Goal: Task Accomplishment & Management: Complete application form

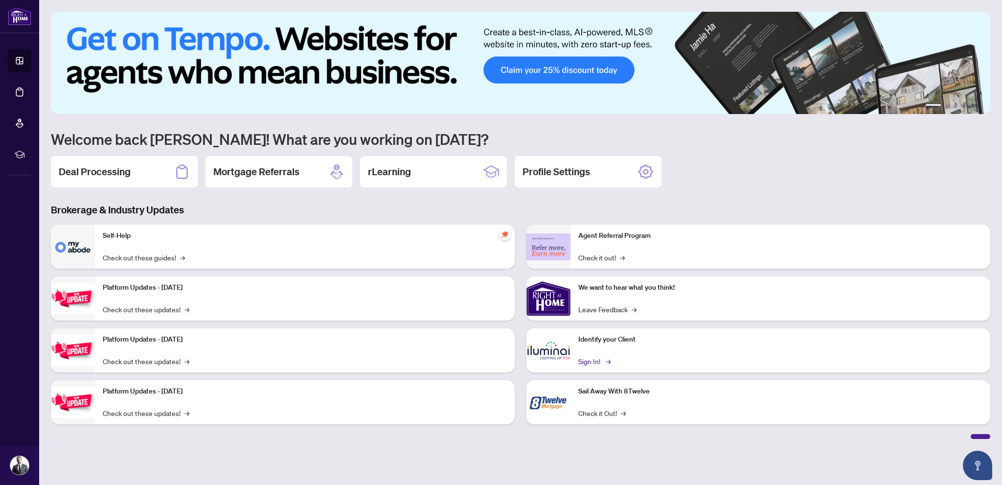
click at [590, 360] on link "Sign In! →" at bounding box center [593, 361] width 31 height 11
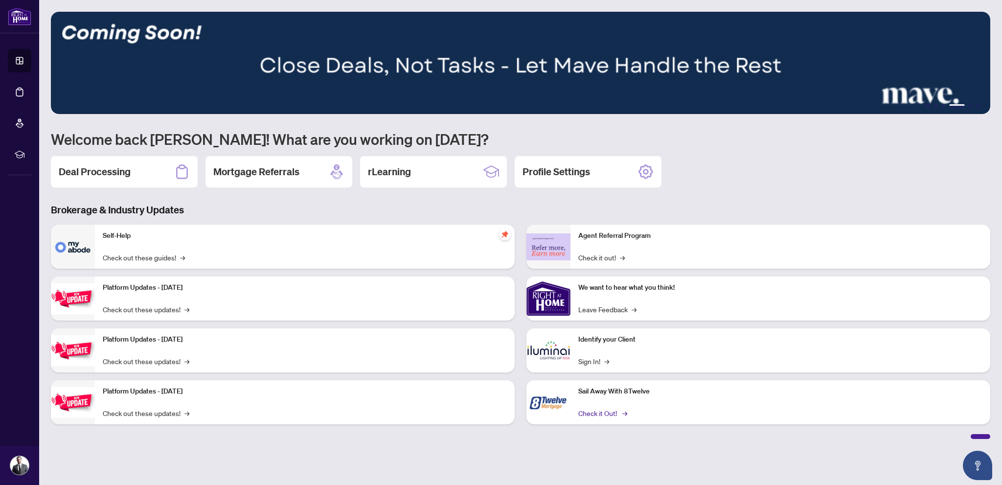
click at [603, 417] on link "Check it Out! →" at bounding box center [601, 413] width 47 height 11
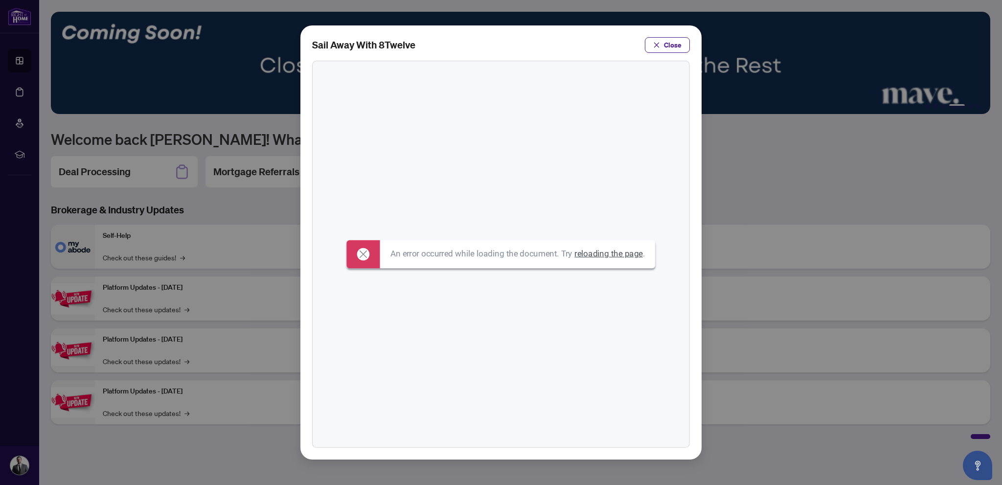
click at [613, 256] on link "reloading the page" at bounding box center [609, 254] width 69 height 10
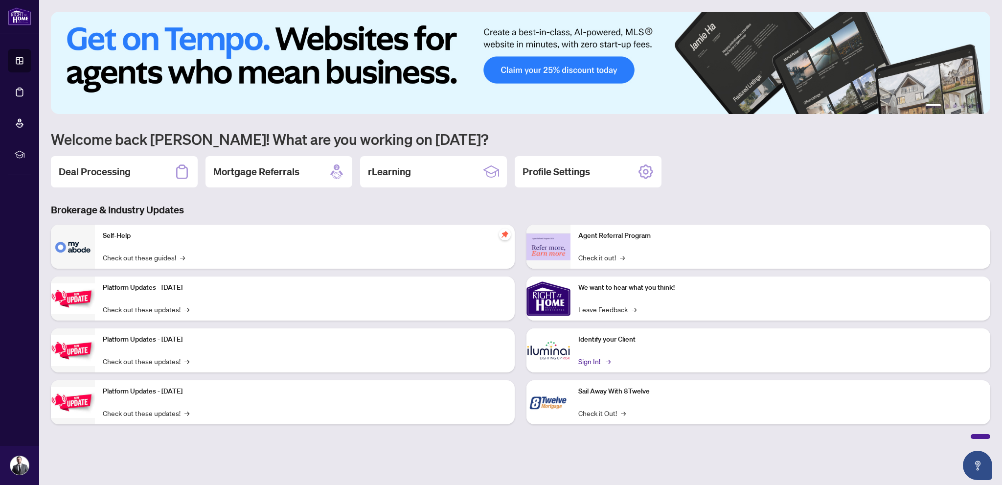
click at [600, 358] on link "Sign In! →" at bounding box center [593, 361] width 31 height 11
click at [607, 412] on link "Check it Out! →" at bounding box center [601, 413] width 47 height 11
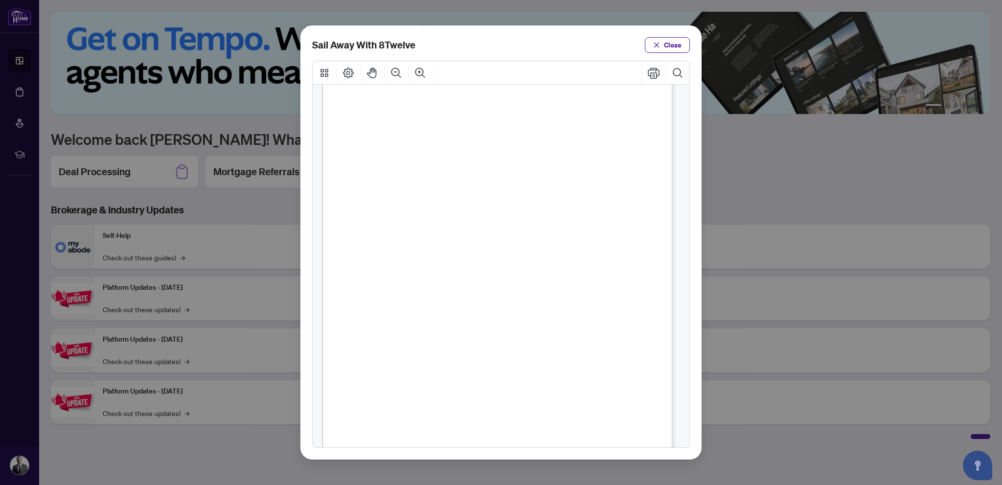
scroll to position [98, 0]
click at [666, 49] on span "Close" at bounding box center [673, 45] width 18 height 16
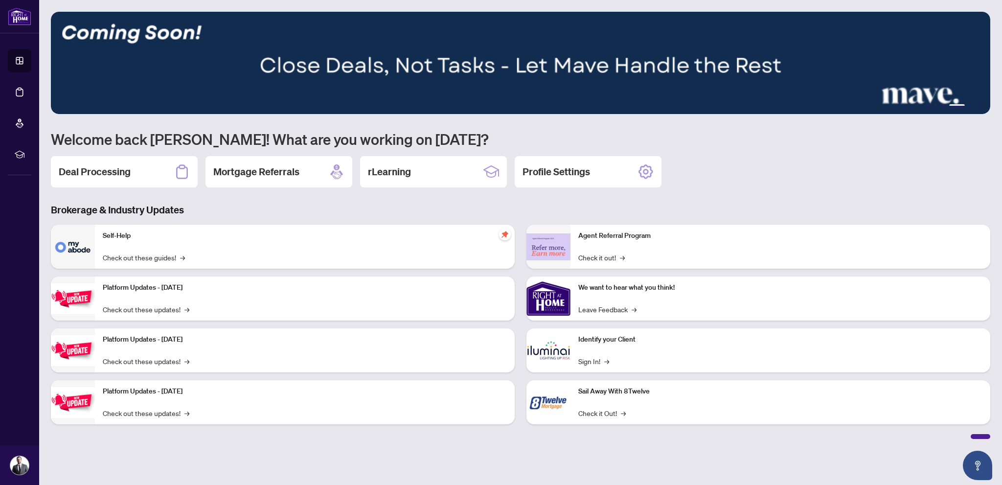
click at [313, 174] on div "Mortgage Referrals" at bounding box center [279, 171] width 147 height 31
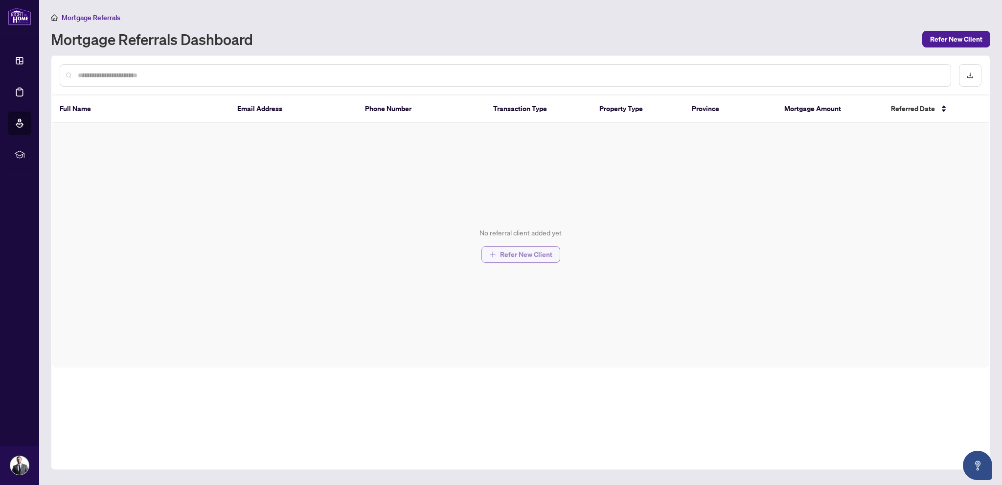
click at [521, 259] on span "Refer New Client" at bounding box center [526, 255] width 52 height 16
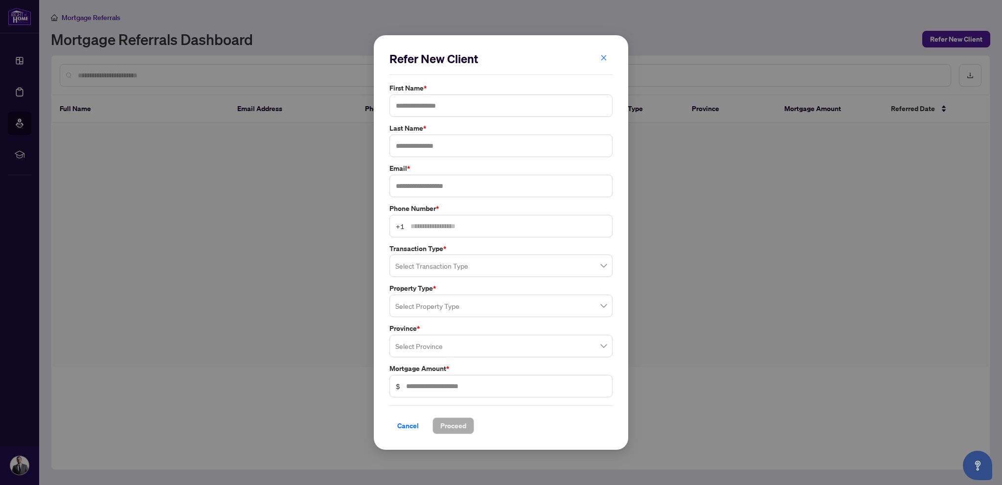
click at [511, 262] on input "search" at bounding box center [496, 267] width 203 height 22
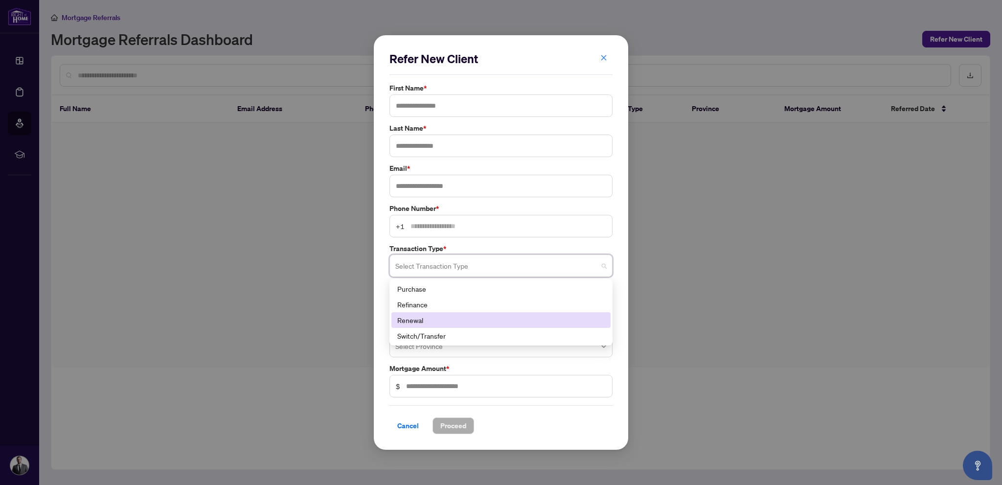
click at [288, 181] on div "Refer New Client First Name * Last Name * Email * Phone Number * +1 Transaction…" at bounding box center [501, 242] width 1002 height 485
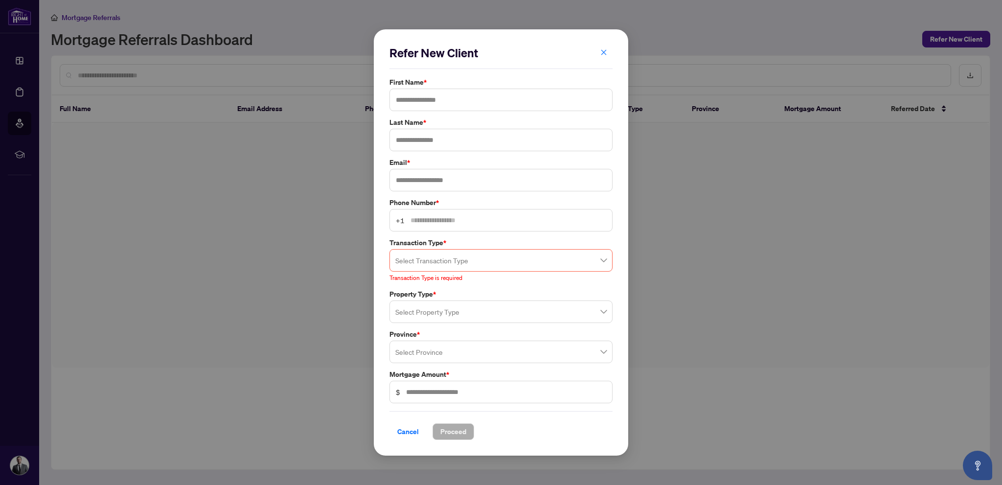
click at [513, 304] on input "search" at bounding box center [496, 313] width 203 height 22
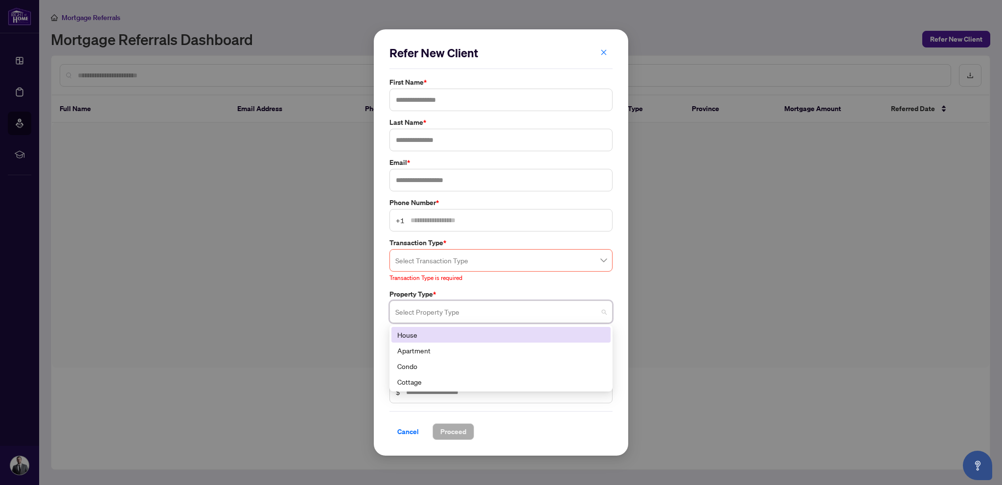
click at [735, 230] on div "Refer New Client First Name * Last Name * Email * Phone Number * +1 Transaction…" at bounding box center [501, 242] width 1002 height 485
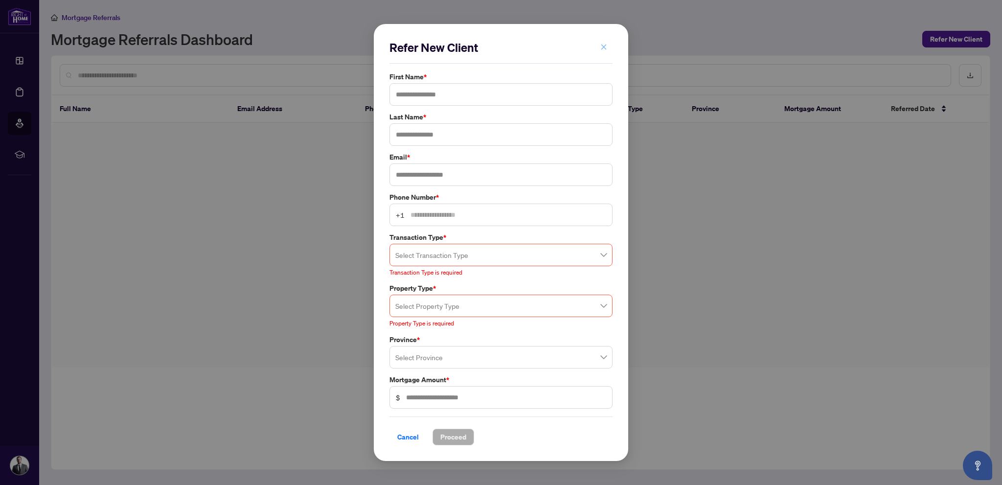
click at [605, 46] on icon "close" at bounding box center [603, 47] width 7 height 7
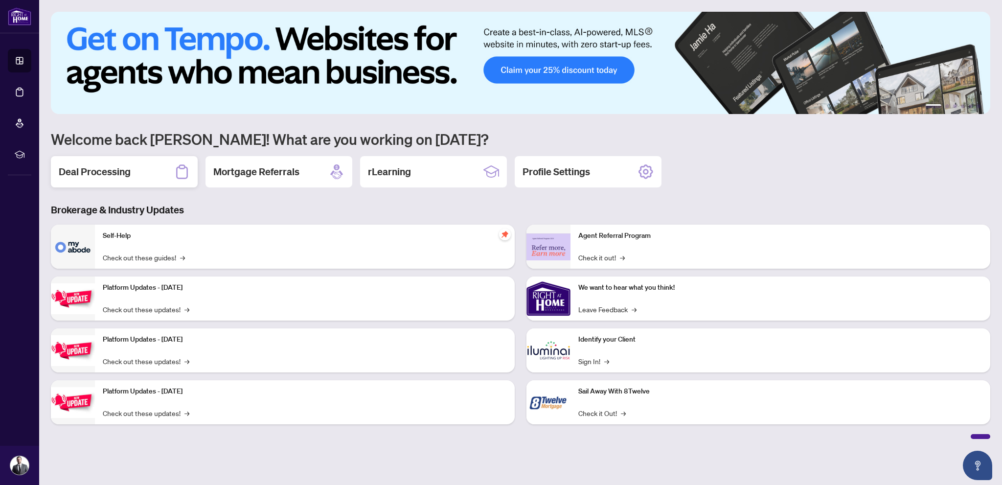
click at [120, 168] on h2 "Deal Processing" at bounding box center [95, 172] width 72 height 14
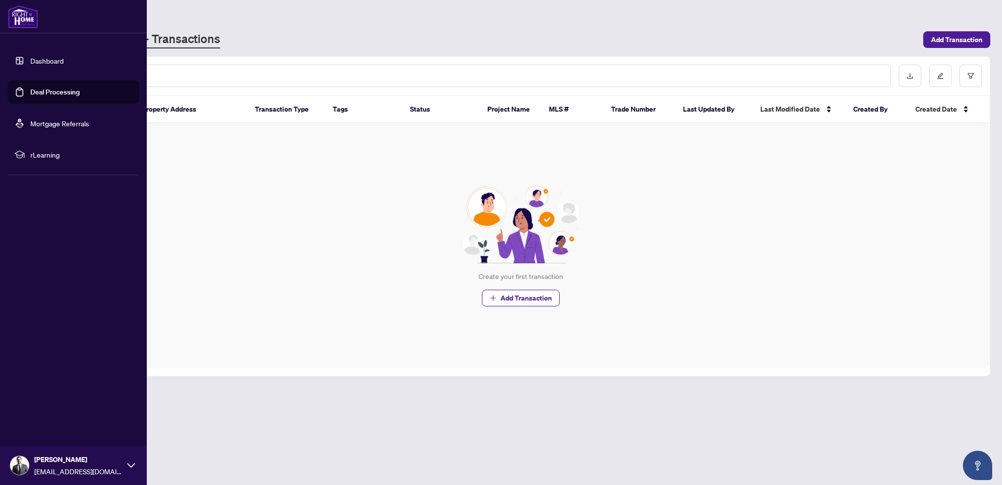
click at [57, 63] on link "Dashboard" at bounding box center [46, 60] width 33 height 9
